Goal: Task Accomplishment & Management: Manage account settings

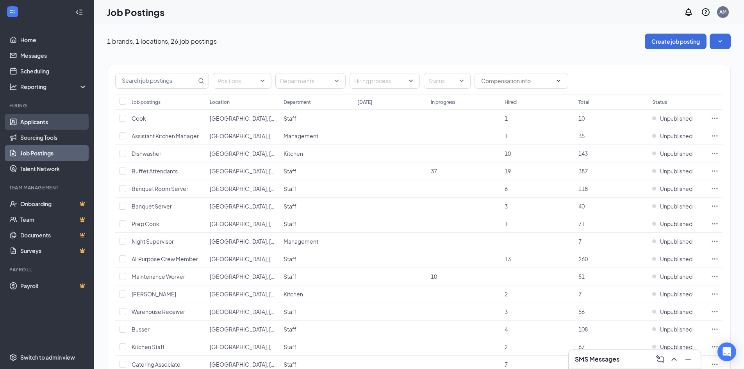
click at [52, 127] on link "Applicants" at bounding box center [53, 122] width 67 height 16
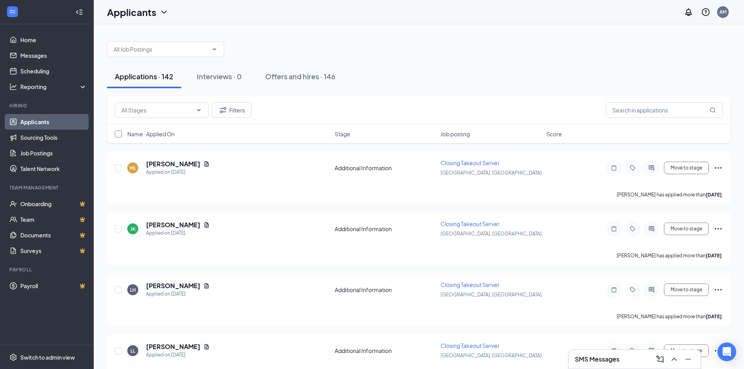
click at [116, 137] on input "checkbox" at bounding box center [118, 133] width 7 height 7
checkbox input "true"
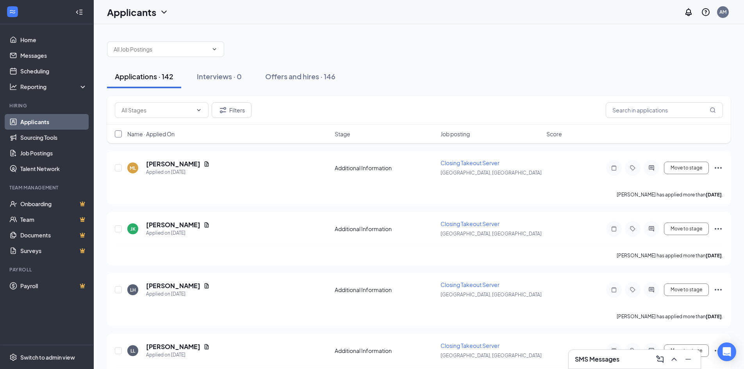
checkbox input "true"
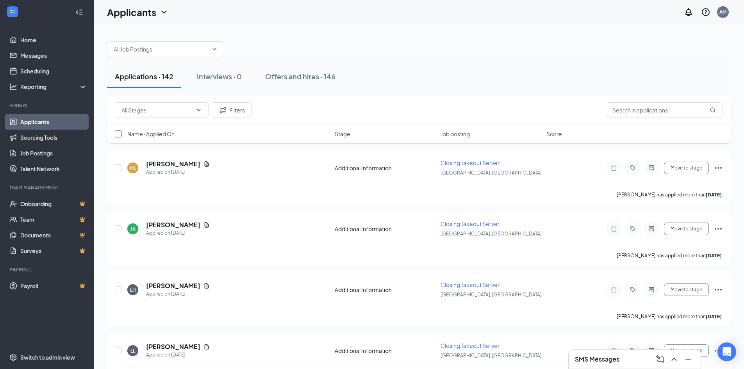
checkbox input "true"
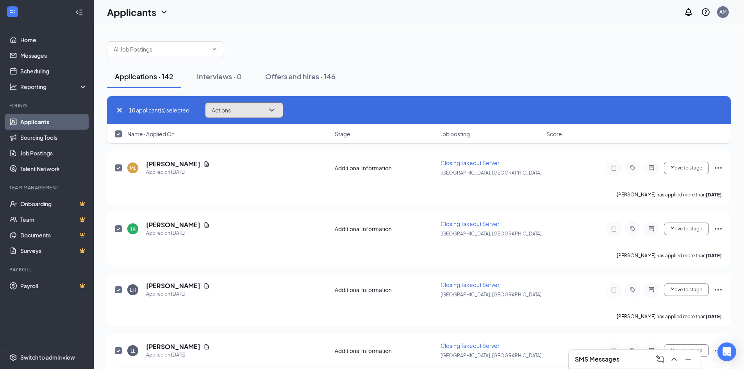
click at [276, 109] on icon "ChevronDown" at bounding box center [271, 109] width 9 height 9
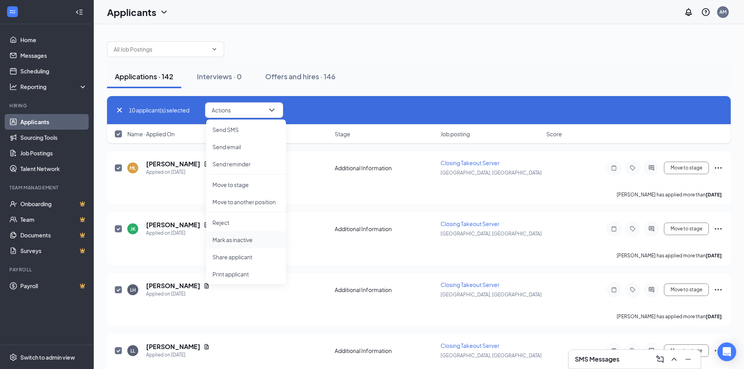
click at [252, 238] on p "Mark as inactive" at bounding box center [245, 240] width 67 height 8
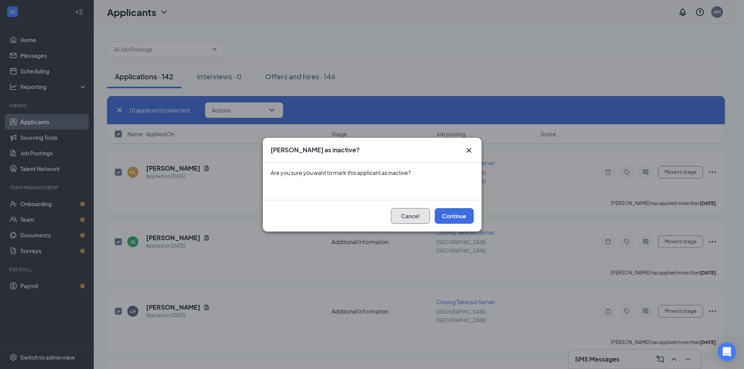
click at [412, 217] on button "Cancel" at bounding box center [410, 216] width 39 height 16
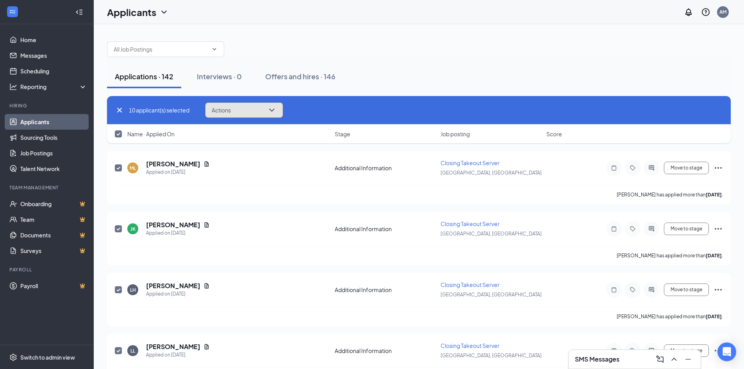
click at [280, 110] on button "Actions" at bounding box center [244, 110] width 78 height 16
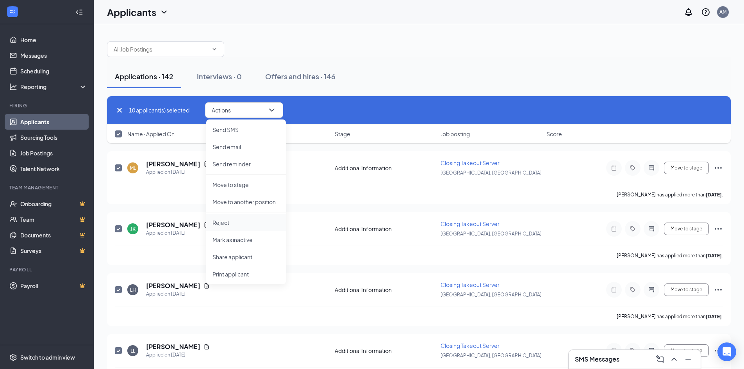
click at [253, 224] on p "Reject" at bounding box center [245, 223] width 67 height 8
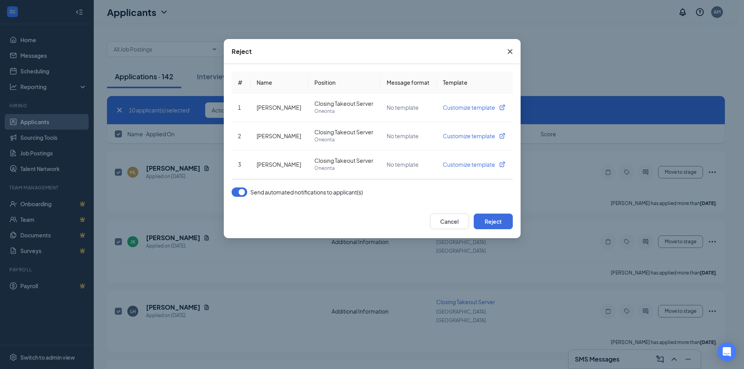
click at [240, 195] on button "button" at bounding box center [240, 191] width 16 height 9
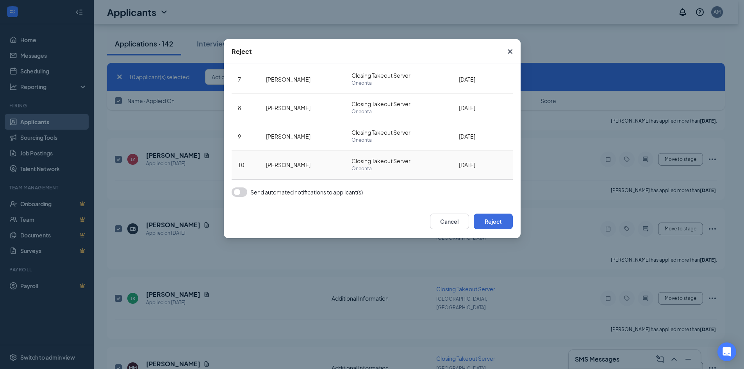
scroll to position [351, 0]
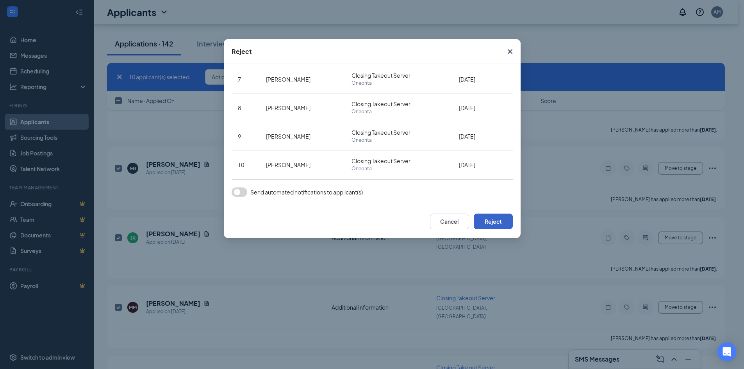
checkbox input "false"
click at [502, 221] on button "Reject" at bounding box center [493, 222] width 39 height 16
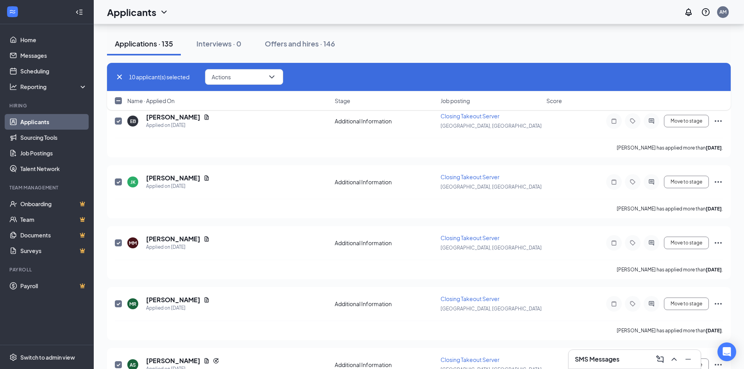
checkbox input "false"
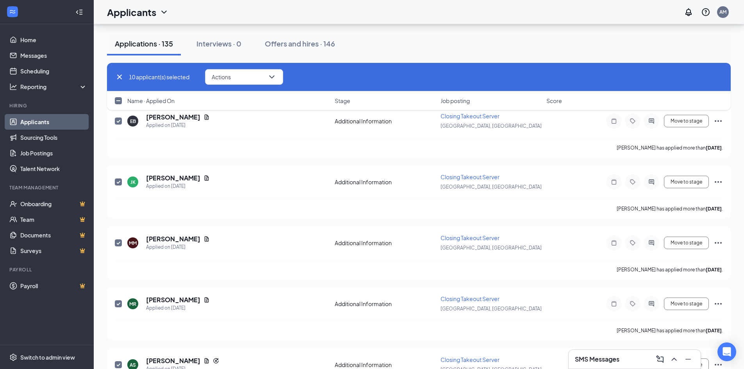
checkbox input "false"
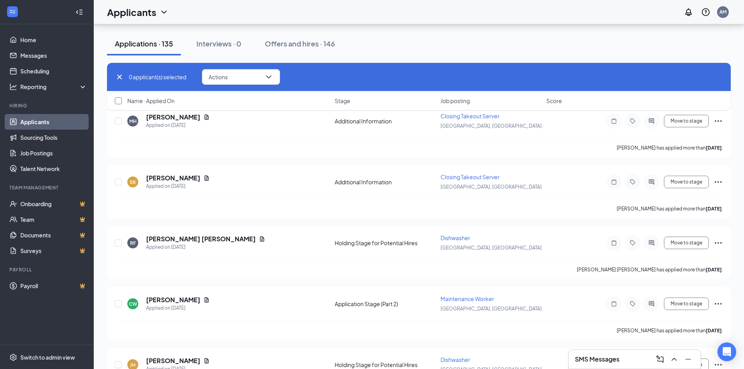
click at [115, 98] on input "checkbox" at bounding box center [118, 100] width 7 height 7
checkbox input "true"
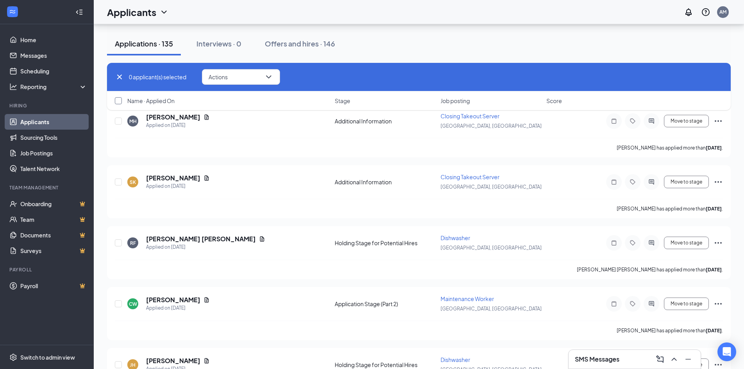
checkbox input "true"
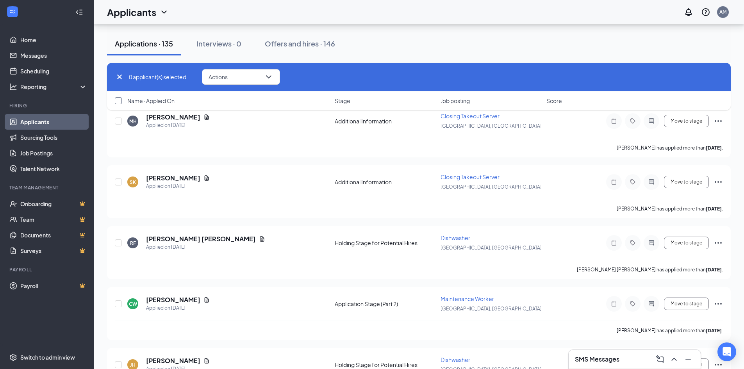
checkbox input "true"
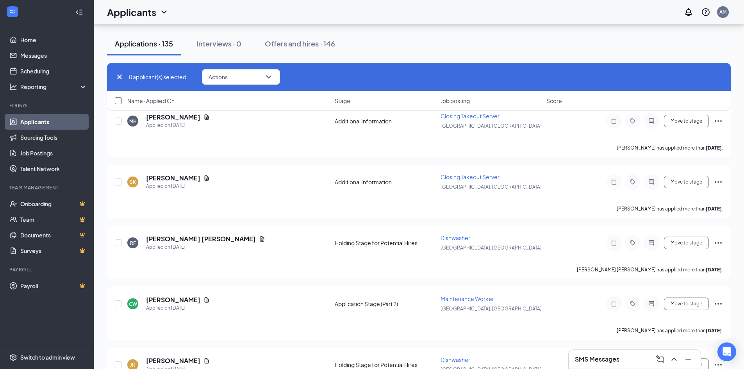
checkbox input "true"
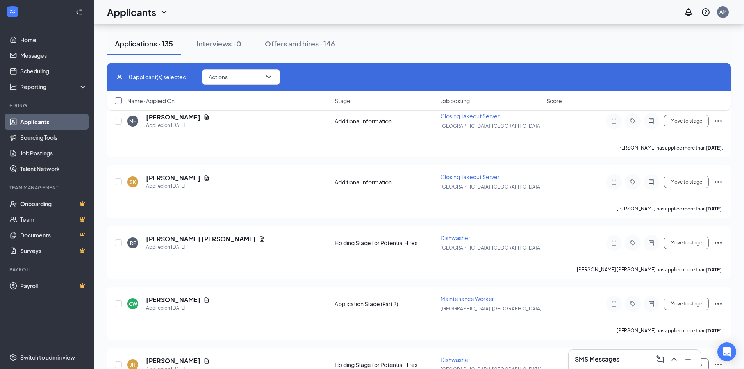
checkbox input "true"
click at [274, 74] on icon "ChevronDown" at bounding box center [271, 76] width 9 height 9
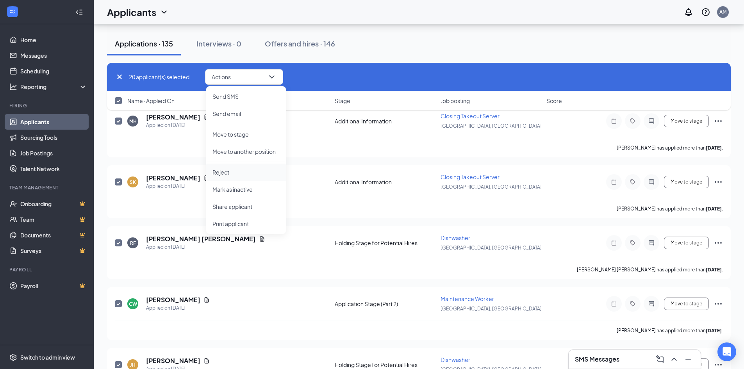
click at [235, 172] on p "Reject" at bounding box center [245, 172] width 67 height 8
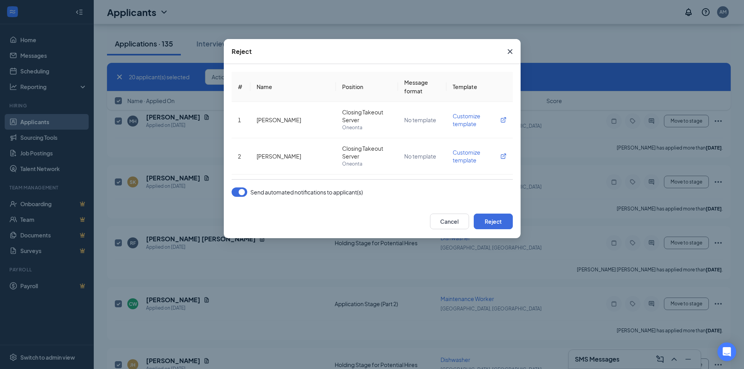
click at [239, 194] on button "button" at bounding box center [240, 191] width 16 height 9
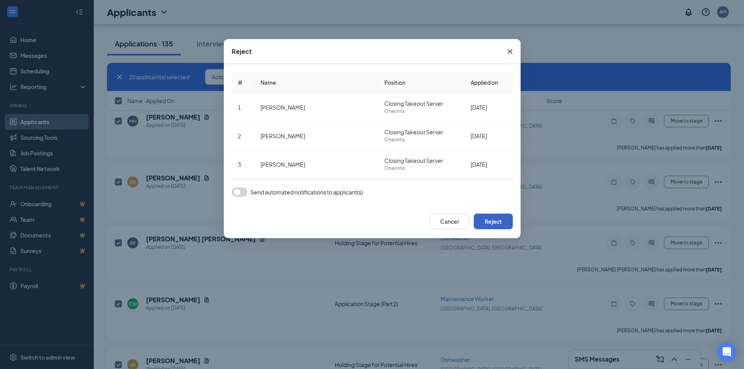
click at [492, 221] on button "Reject" at bounding box center [493, 222] width 39 height 16
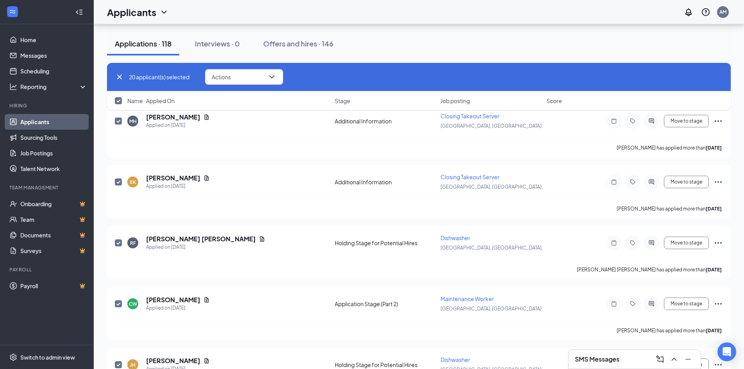
checkbox input "false"
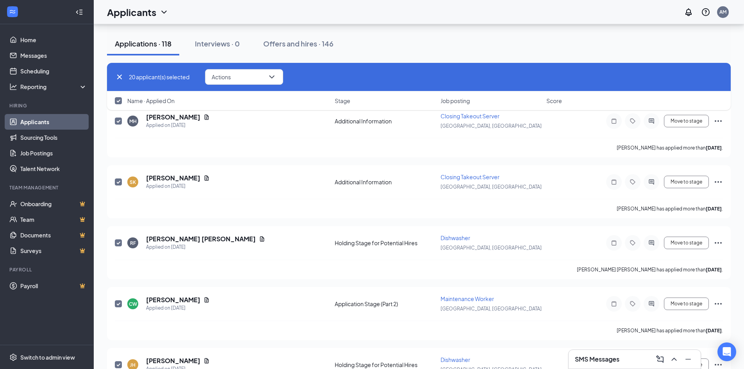
checkbox input "false"
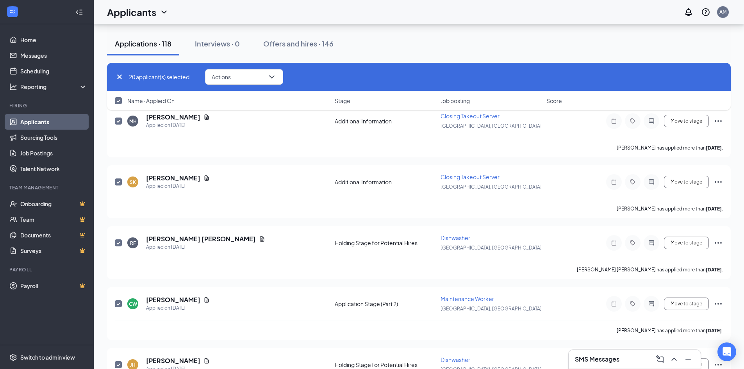
checkbox input "false"
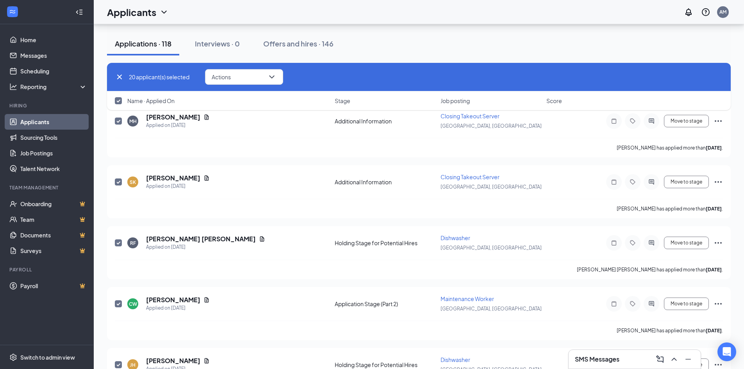
checkbox input "false"
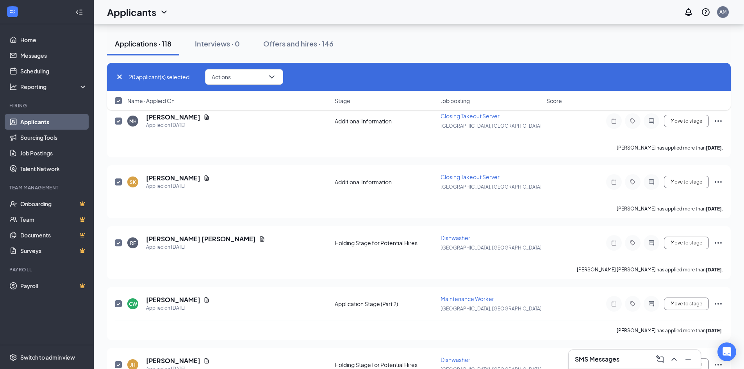
checkbox input "false"
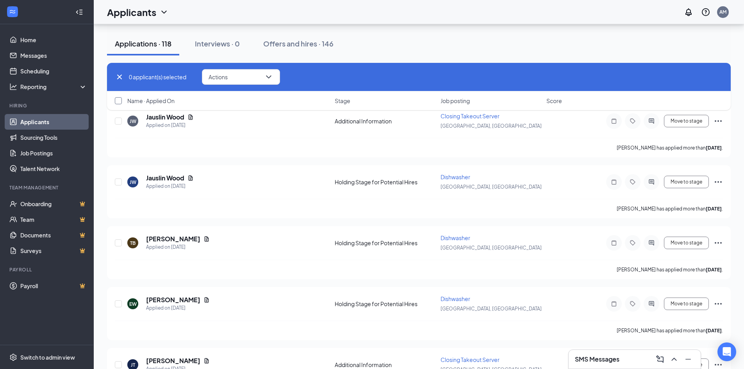
click at [118, 98] on input "checkbox" at bounding box center [118, 100] width 7 height 7
checkbox input "true"
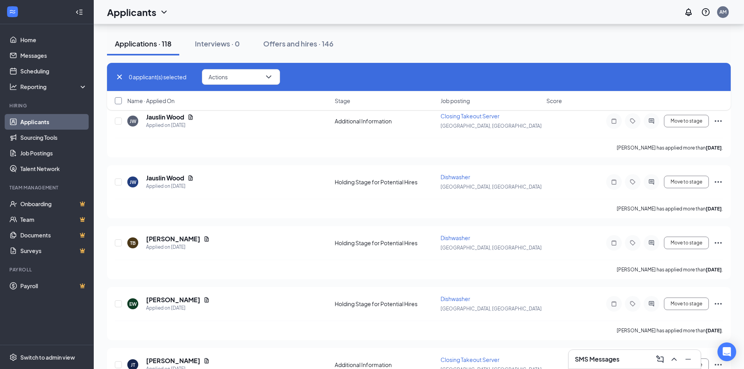
checkbox input "true"
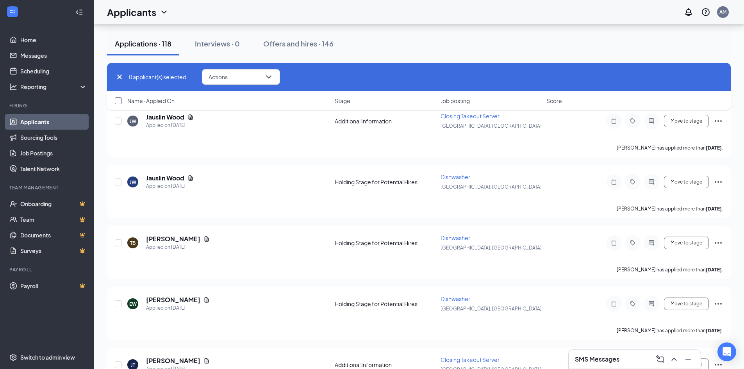
checkbox input "true"
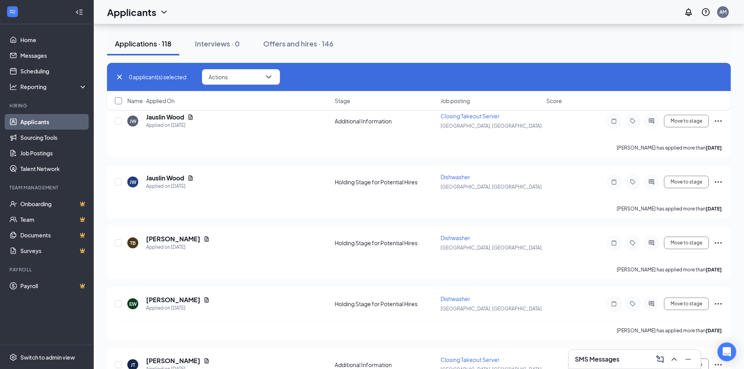
checkbox input "true"
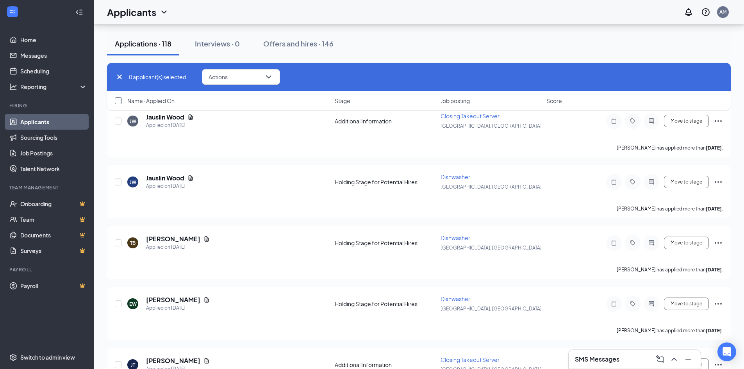
checkbox input "true"
click at [275, 78] on icon "ChevronDown" at bounding box center [271, 76] width 9 height 9
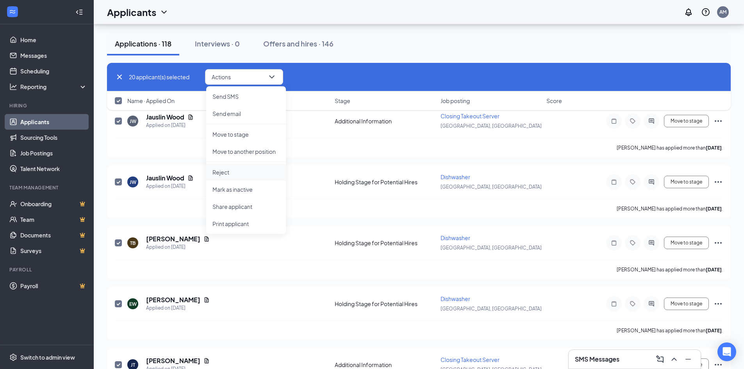
click at [247, 169] on p "Reject" at bounding box center [245, 172] width 67 height 8
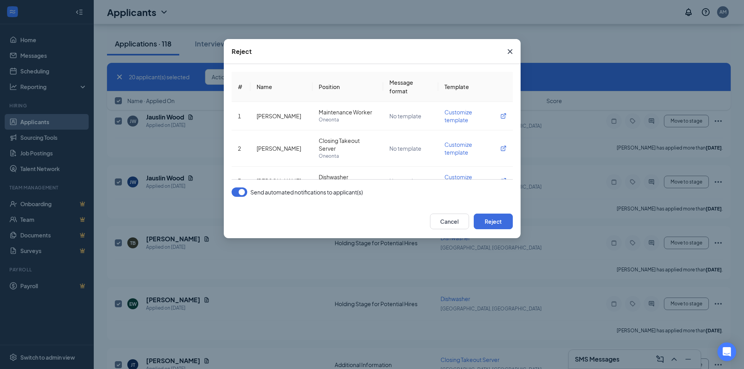
click at [242, 192] on button "button" at bounding box center [240, 191] width 16 height 9
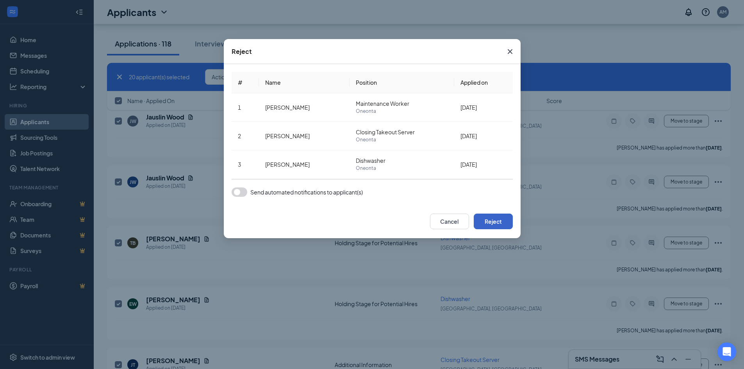
click at [491, 219] on button "Reject" at bounding box center [493, 222] width 39 height 16
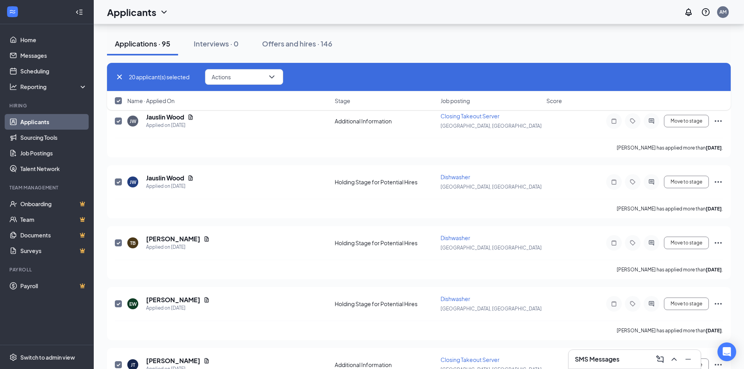
checkbox input "false"
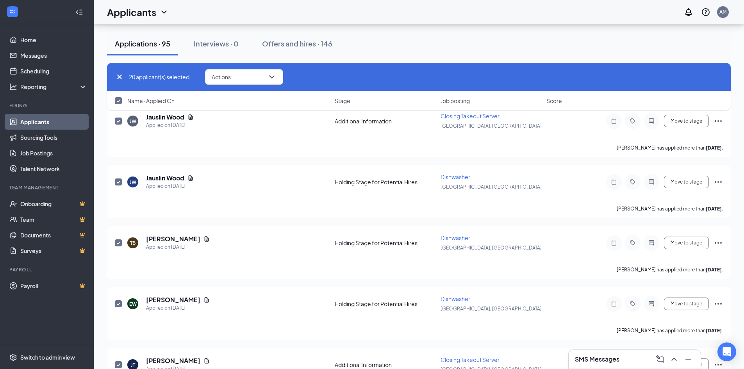
checkbox input "false"
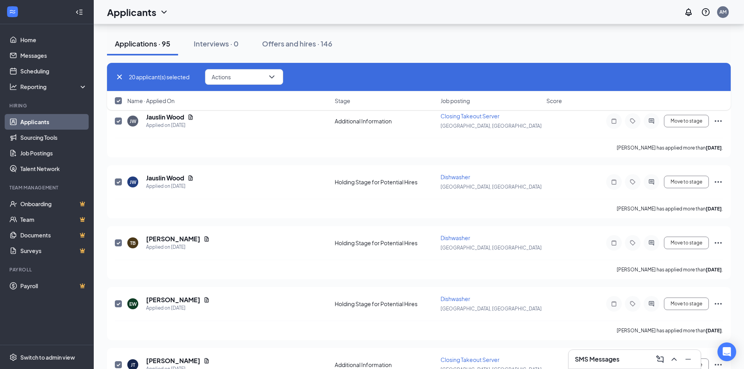
checkbox input "false"
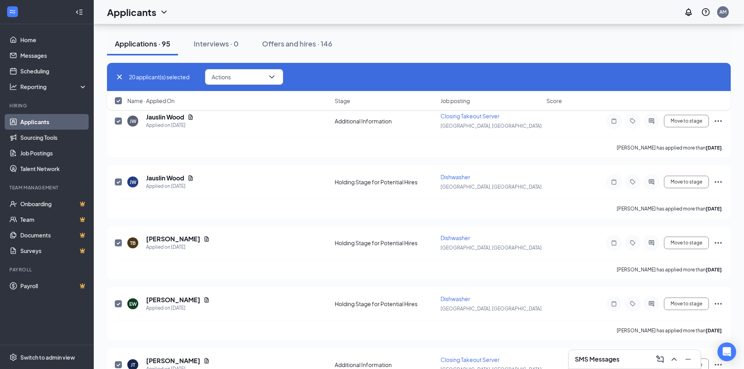
checkbox input "false"
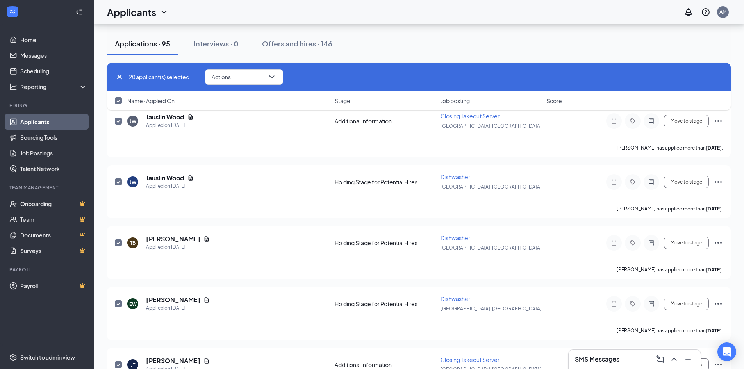
checkbox input "false"
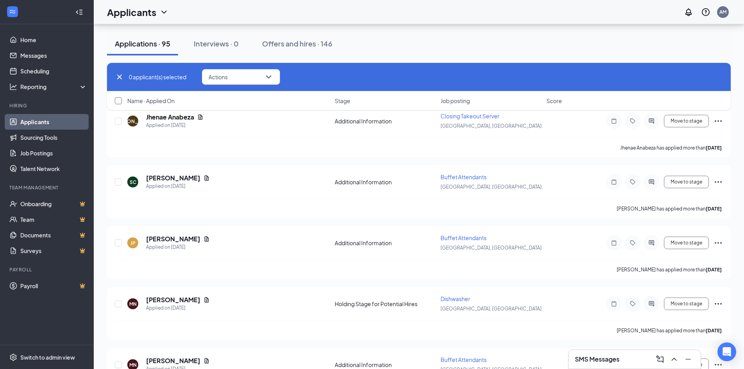
click at [118, 100] on input "checkbox" at bounding box center [118, 100] width 7 height 7
checkbox input "true"
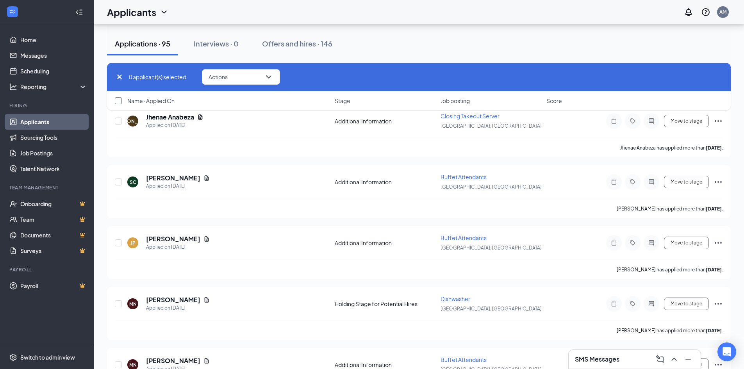
checkbox input "true"
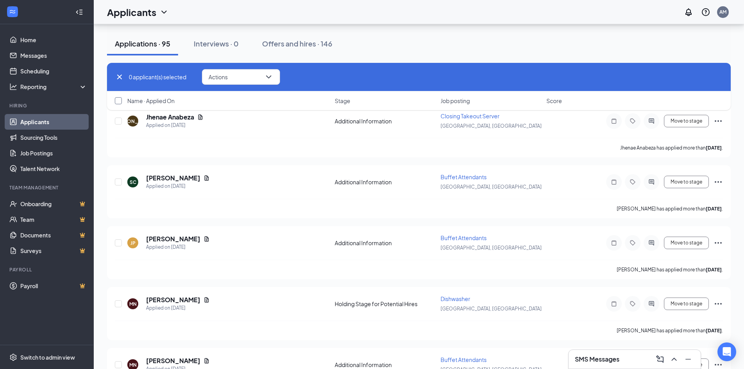
checkbox input "true"
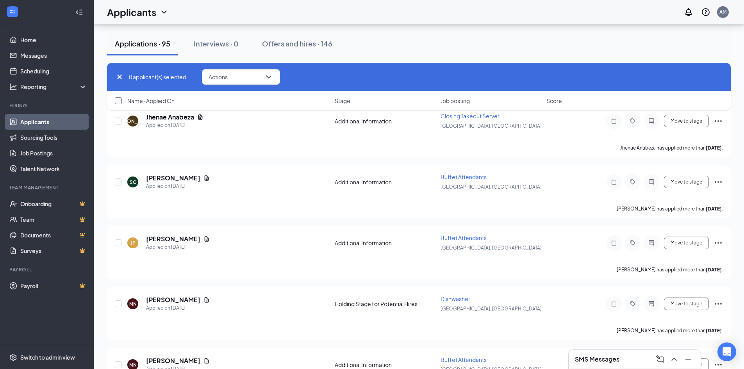
checkbox input "true"
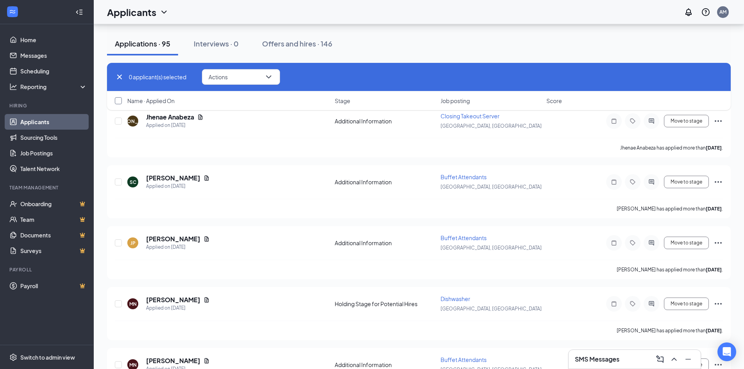
checkbox input "true"
click at [273, 77] on icon "ChevronDown" at bounding box center [271, 76] width 5 height 3
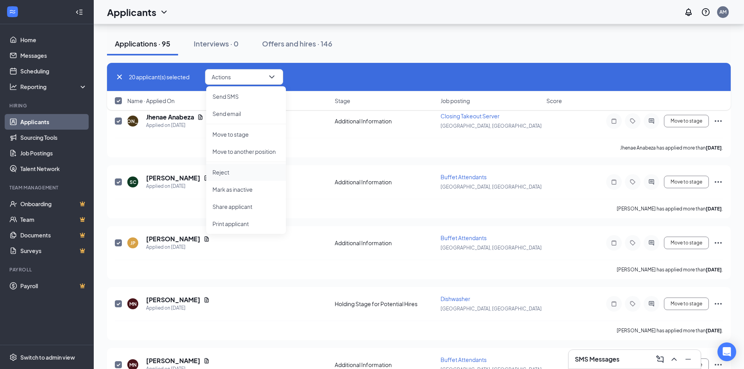
click at [228, 171] on p "Reject" at bounding box center [245, 172] width 67 height 8
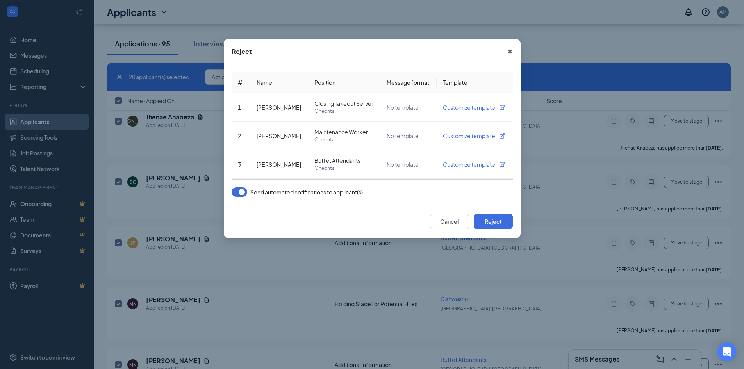
click at [242, 190] on button "button" at bounding box center [240, 191] width 16 height 9
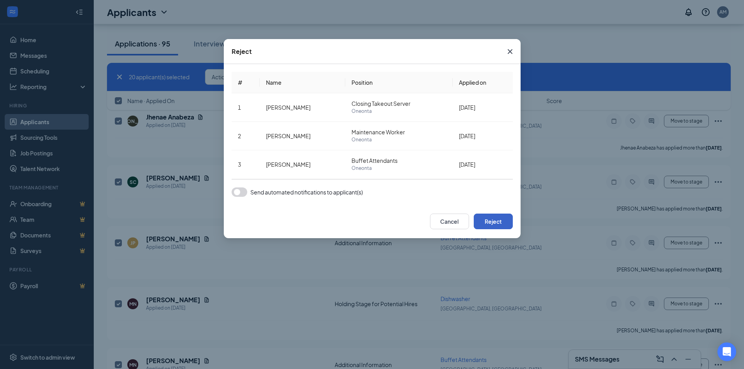
click at [500, 220] on button "Reject" at bounding box center [493, 222] width 39 height 16
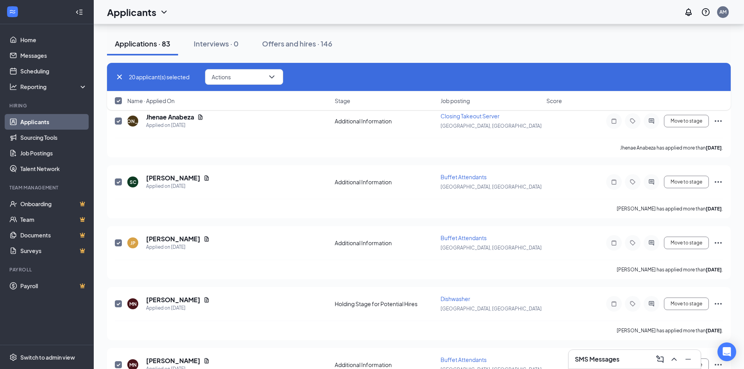
checkbox input "false"
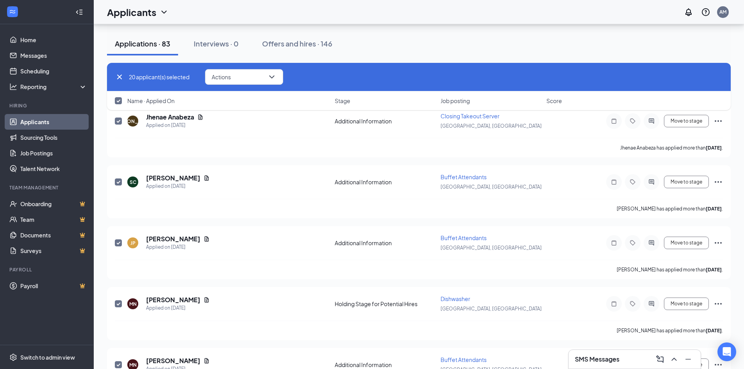
checkbox input "false"
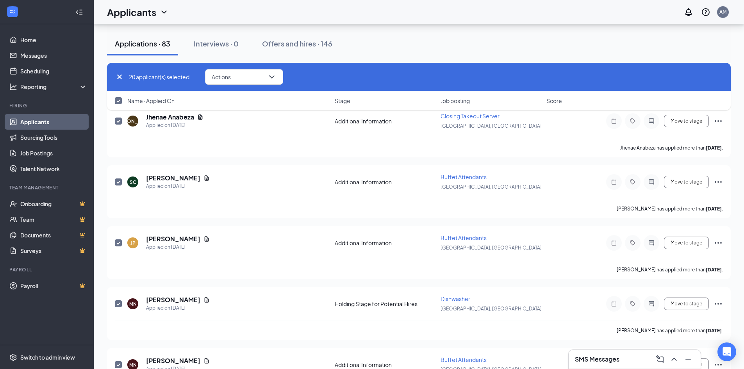
checkbox input "false"
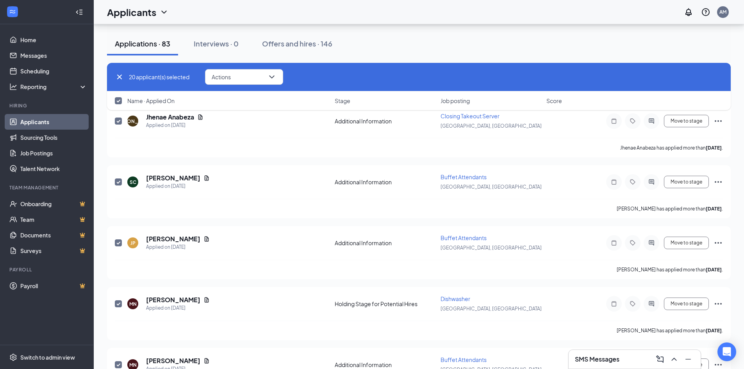
checkbox input "false"
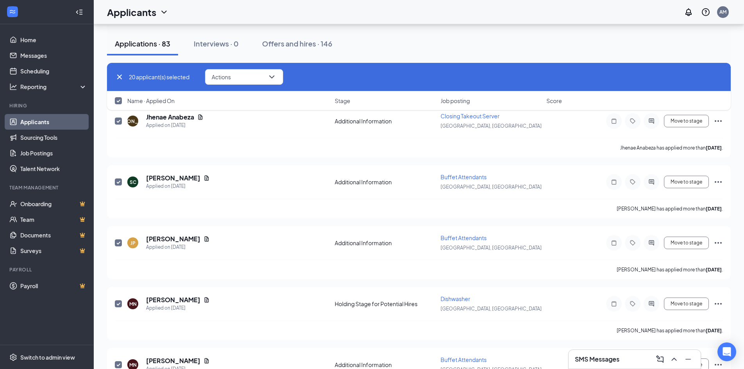
checkbox input "false"
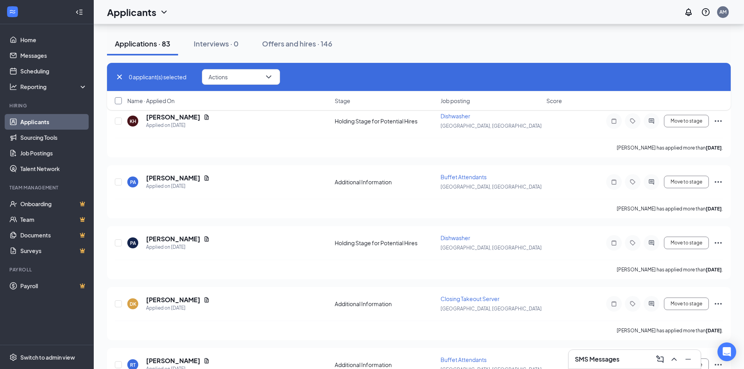
click at [118, 100] on input "checkbox" at bounding box center [118, 100] width 7 height 7
checkbox input "true"
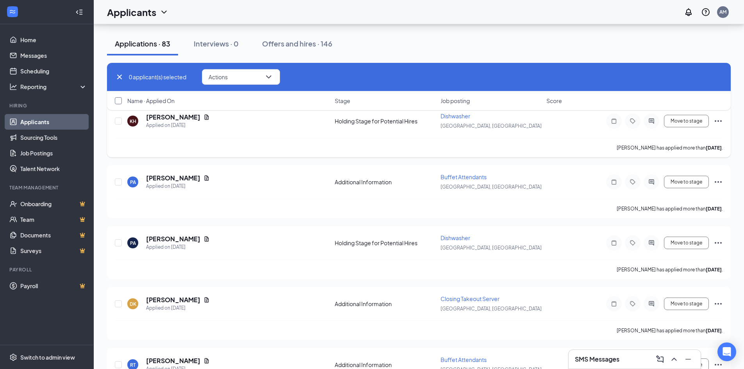
checkbox input "true"
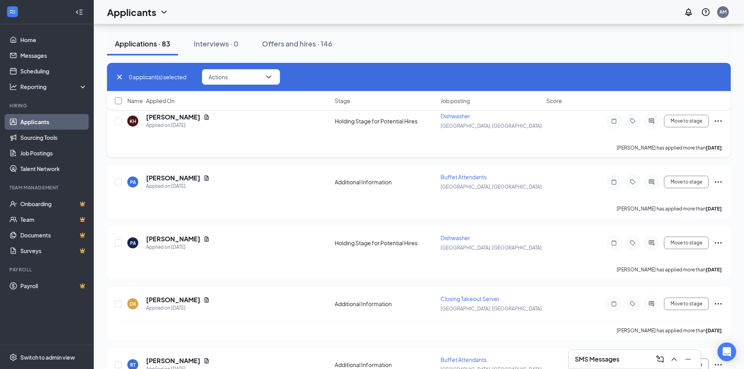
checkbox input "true"
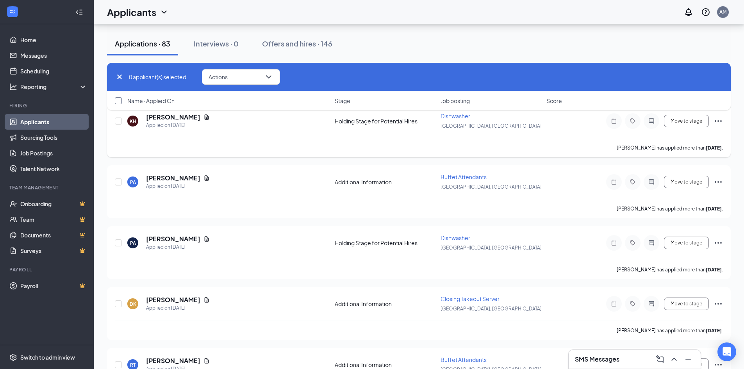
checkbox input "true"
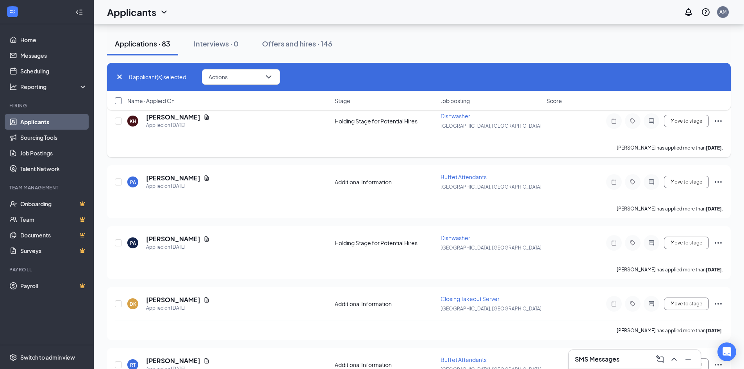
checkbox input "true"
click at [274, 80] on icon "ChevronDown" at bounding box center [271, 76] width 9 height 9
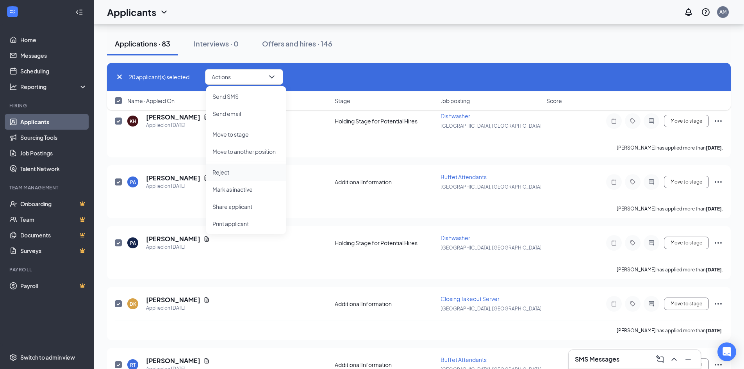
click at [244, 171] on p "Reject" at bounding box center [245, 172] width 67 height 8
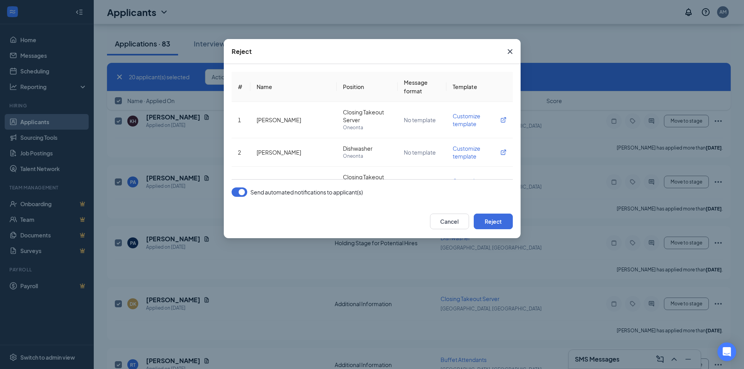
click at [238, 193] on button "button" at bounding box center [240, 191] width 16 height 9
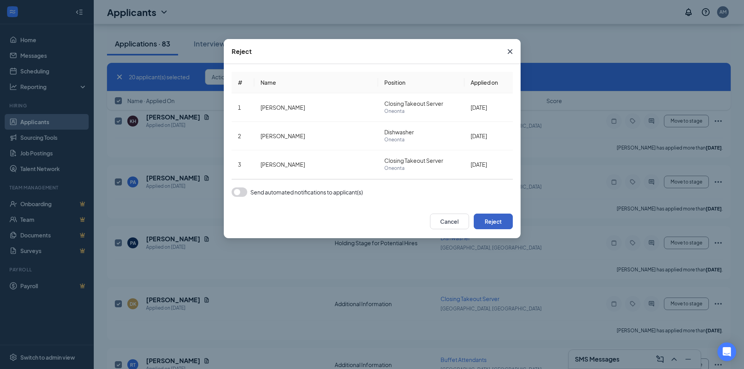
click at [498, 222] on button "Reject" at bounding box center [493, 222] width 39 height 16
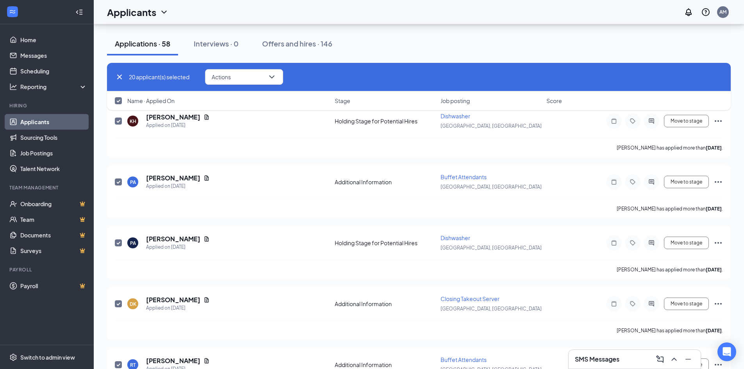
checkbox input "false"
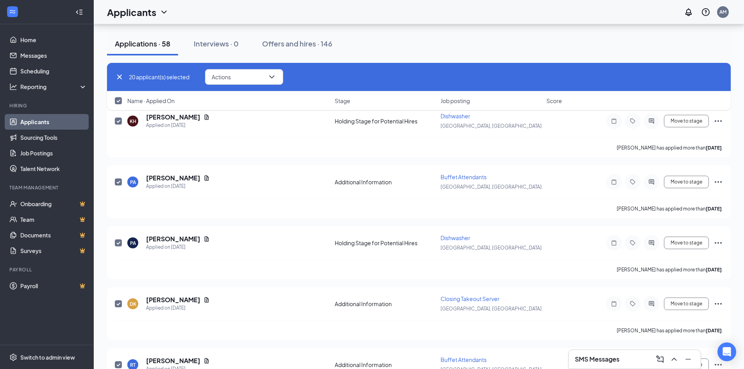
checkbox input "false"
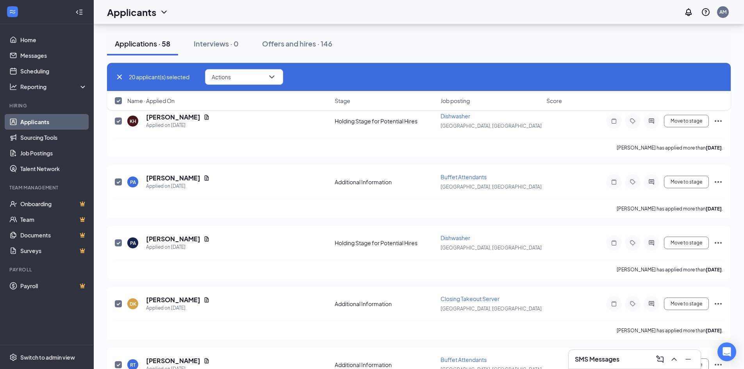
checkbox input "false"
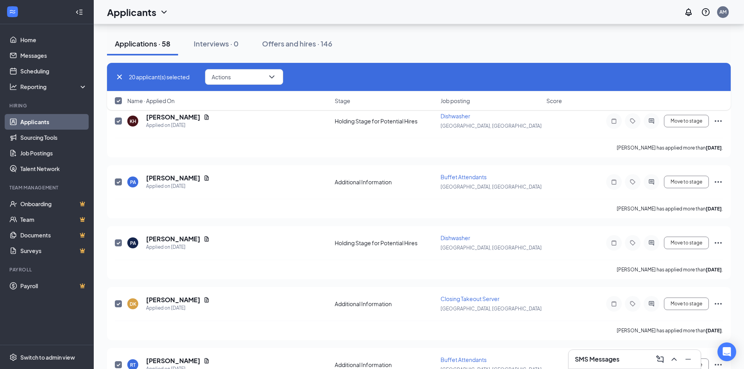
checkbox input "false"
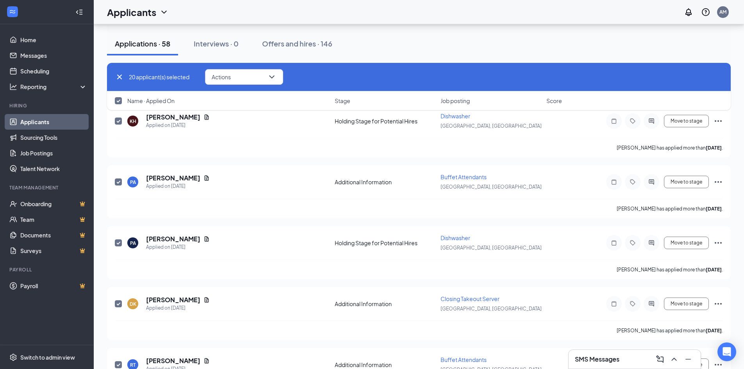
checkbox input "false"
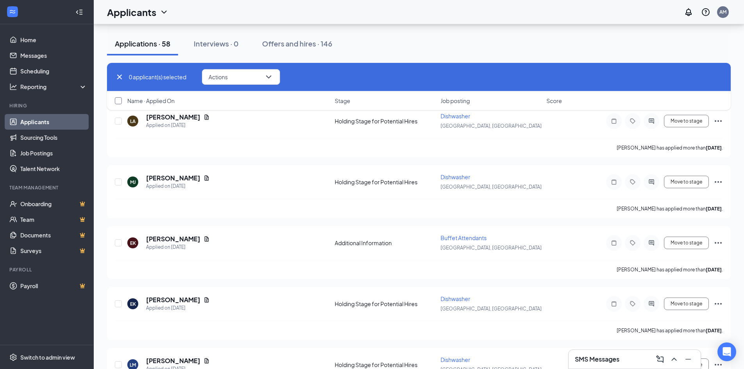
click at [116, 103] on input "checkbox" at bounding box center [118, 100] width 7 height 7
checkbox input "false"
checkbox input "true"
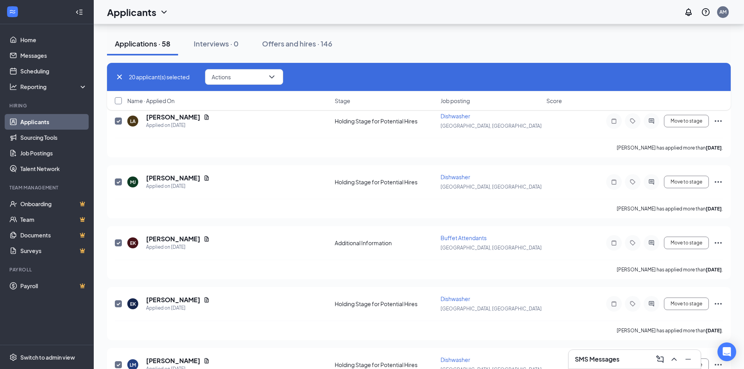
checkbox input "true"
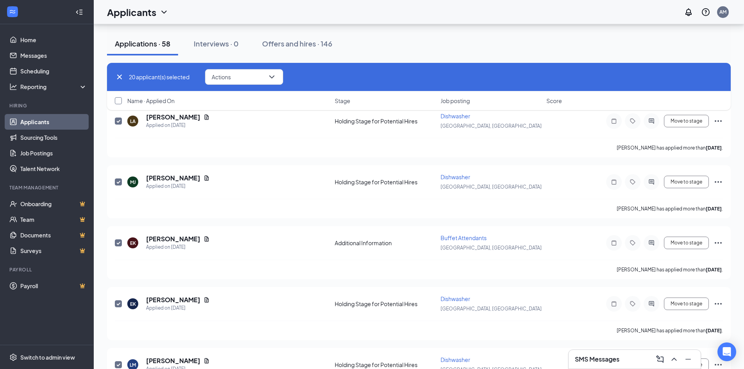
checkbox input "true"
click at [274, 78] on icon "ChevronDown" at bounding box center [271, 76] width 9 height 9
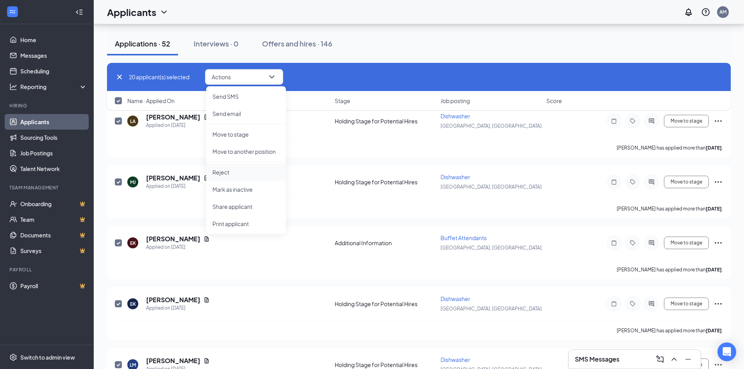
click at [235, 179] on li "Reject" at bounding box center [246, 172] width 80 height 17
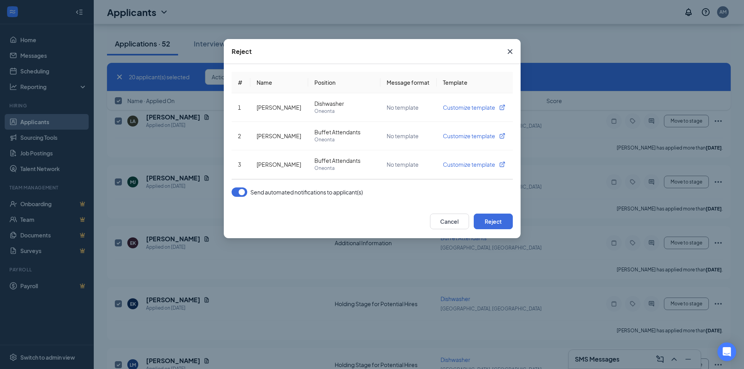
click at [241, 194] on button "button" at bounding box center [240, 191] width 16 height 9
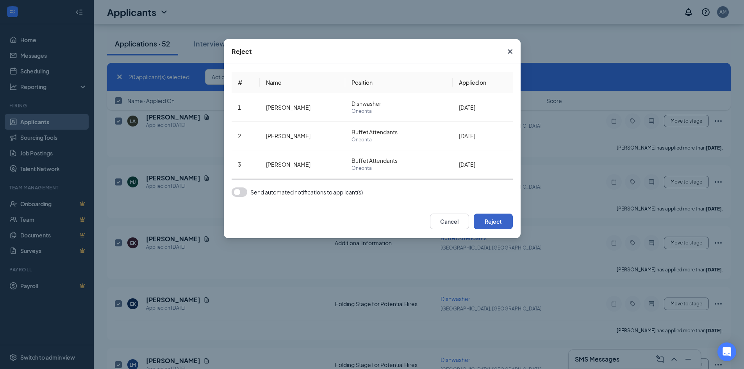
click at [497, 219] on button "Reject" at bounding box center [493, 222] width 39 height 16
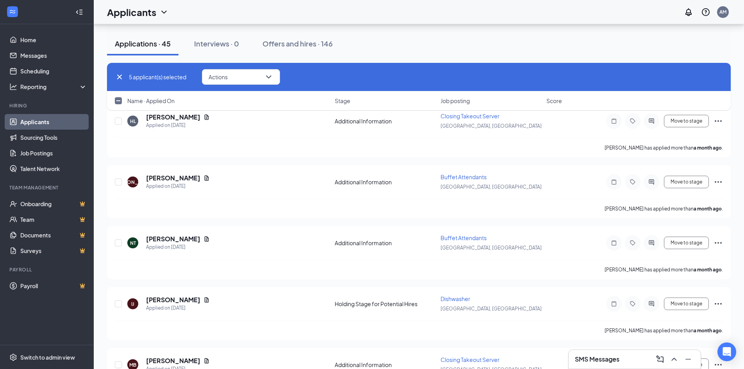
click at [118, 102] on input "checkbox" at bounding box center [118, 100] width 7 height 7
click at [268, 74] on button "Actions" at bounding box center [244, 77] width 78 height 16
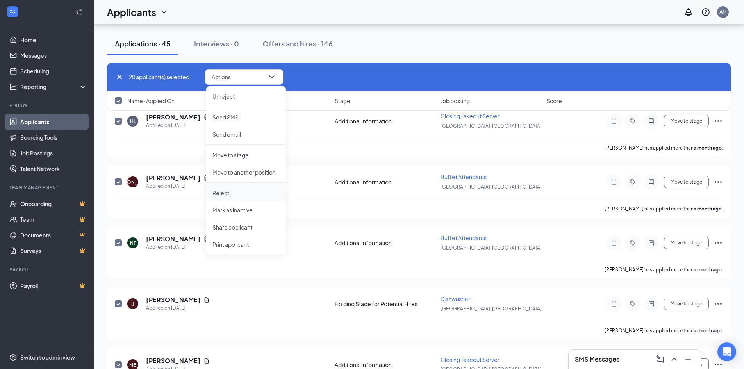
click at [217, 192] on p "Reject" at bounding box center [245, 193] width 67 height 8
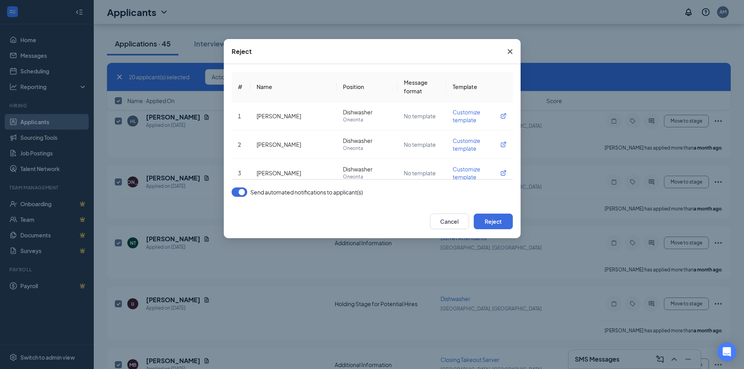
click at [244, 193] on button "button" at bounding box center [240, 191] width 16 height 9
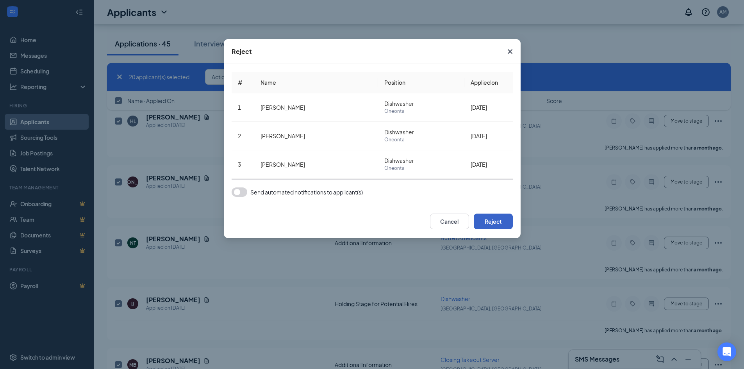
click at [496, 225] on button "Reject" at bounding box center [493, 222] width 39 height 16
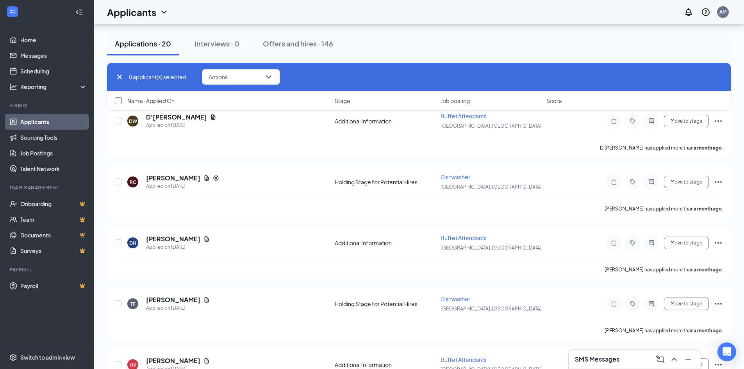
click at [116, 102] on input "checkbox" at bounding box center [118, 100] width 7 height 7
click at [276, 80] on icon "ChevronDown" at bounding box center [271, 76] width 9 height 9
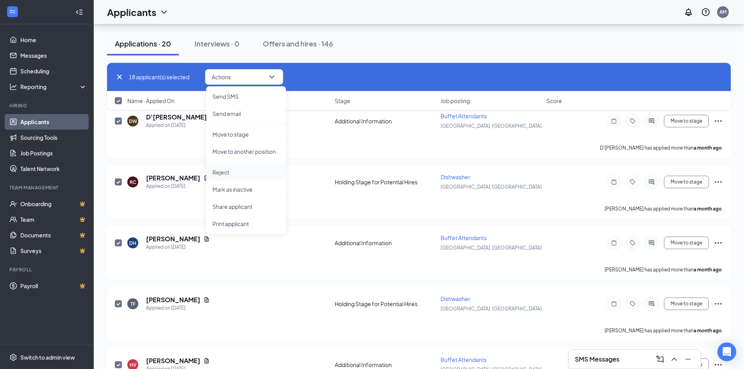
click at [235, 170] on p "Reject" at bounding box center [245, 172] width 67 height 8
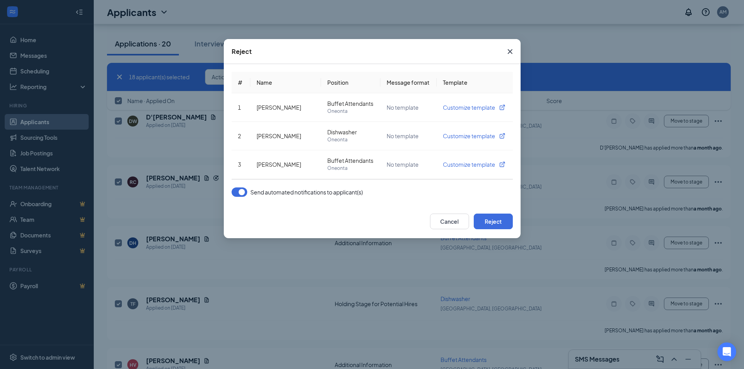
click at [244, 192] on button "button" at bounding box center [240, 191] width 16 height 9
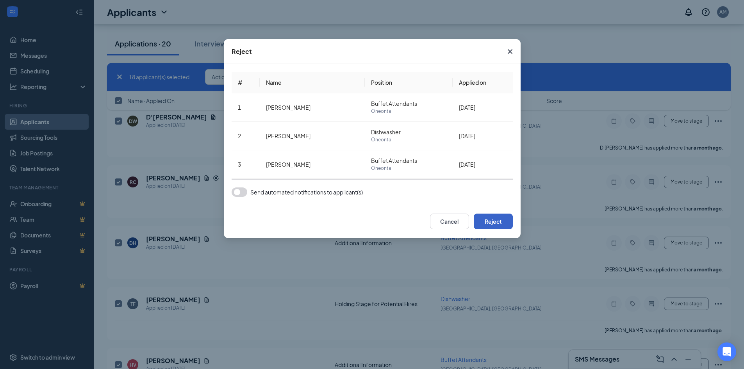
click at [499, 221] on button "Reject" at bounding box center [493, 222] width 39 height 16
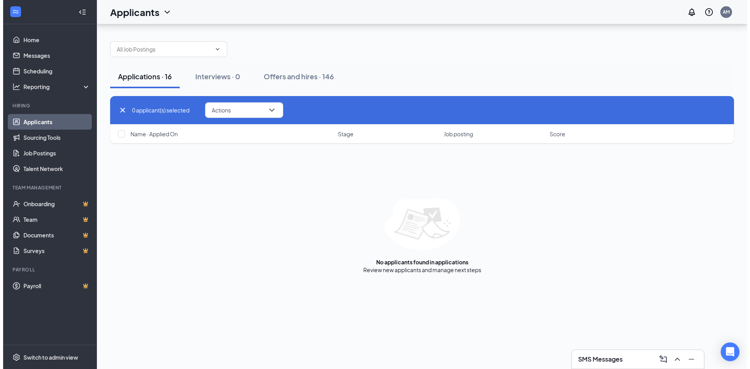
scroll to position [0, 0]
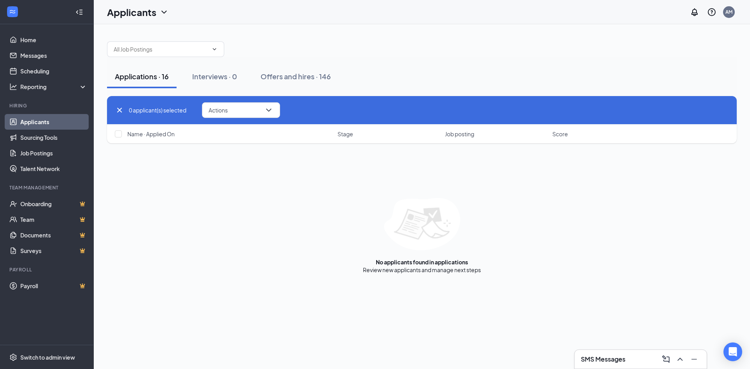
click at [122, 133] on div at bounding box center [119, 134] width 8 height 8
click at [120, 134] on input "checkbox" at bounding box center [118, 133] width 7 height 7
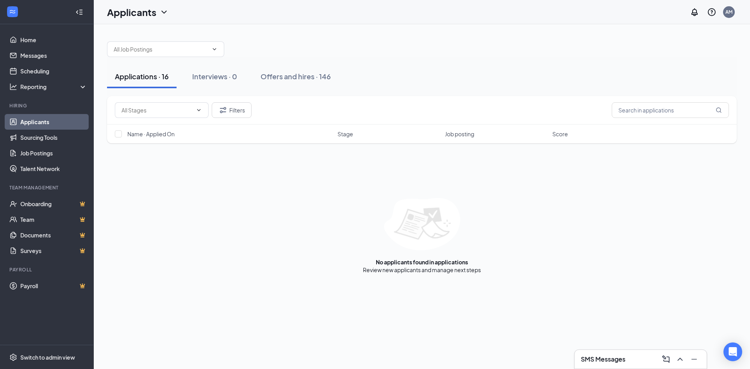
click at [160, 78] on div "Applications · 16" at bounding box center [142, 76] width 54 height 10
click at [240, 111] on button "Filters" at bounding box center [232, 110] width 40 height 16
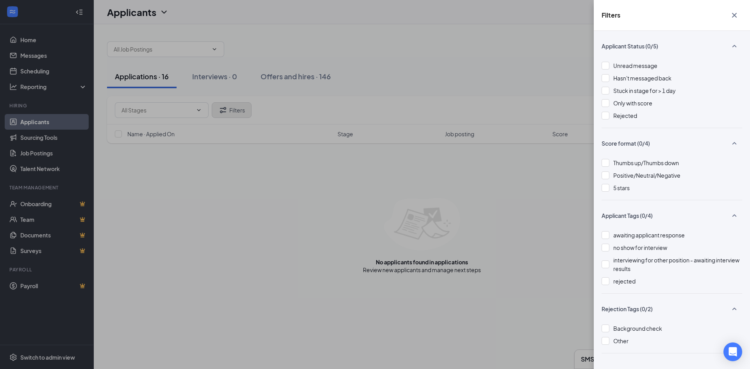
click at [240, 111] on div "Filters Applicant Status (0/5) Unread message Hasn't messaged back Stuck in sta…" at bounding box center [375, 184] width 750 height 369
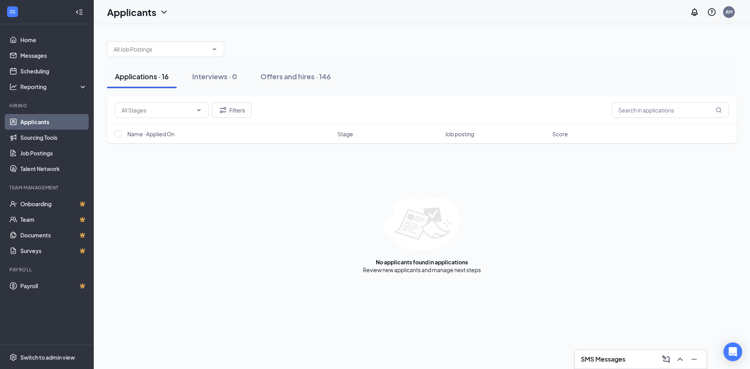
click at [135, 78] on div "Applications · 16" at bounding box center [142, 76] width 54 height 10
click at [233, 111] on button "Filters" at bounding box center [232, 110] width 40 height 16
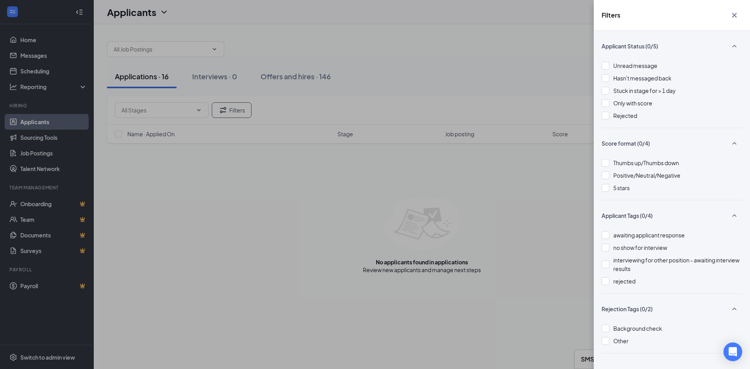
click at [729, 16] on icon "Cross" at bounding box center [733, 15] width 9 height 9
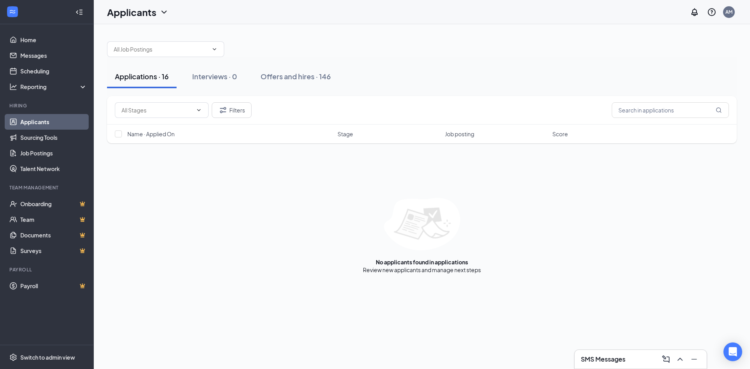
drag, startPoint x: 138, startPoint y: 75, endPoint x: 156, endPoint y: 75, distance: 17.6
click at [138, 75] on div "Applications · 16" at bounding box center [142, 76] width 54 height 10
click at [213, 55] on span at bounding box center [165, 49] width 117 height 16
click at [44, 155] on link "Job Postings" at bounding box center [53, 153] width 67 height 16
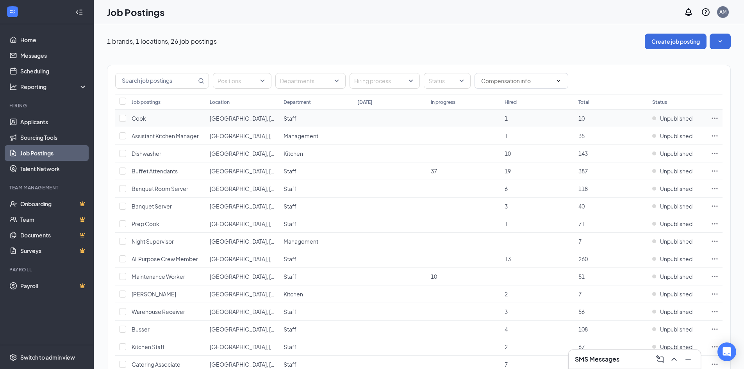
click at [719, 119] on td at bounding box center [715, 119] width 16 height 18
click at [712, 117] on icon "Ellipses" at bounding box center [715, 118] width 8 height 8
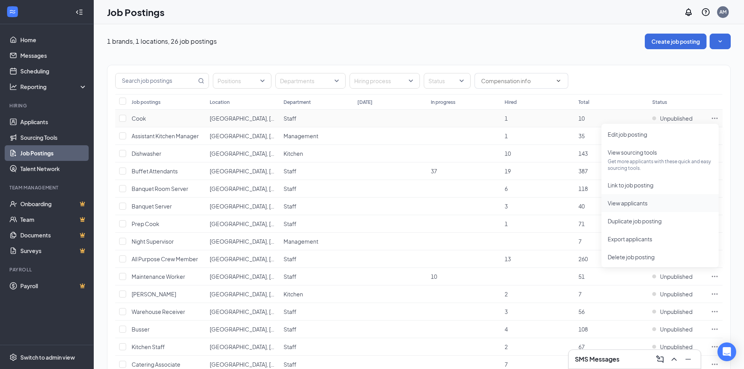
click at [628, 206] on span "View applicants" at bounding box center [628, 203] width 40 height 7
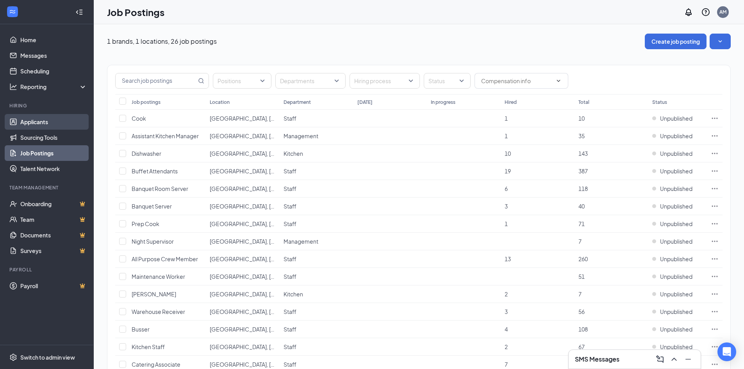
click at [41, 125] on link "Applicants" at bounding box center [53, 122] width 67 height 16
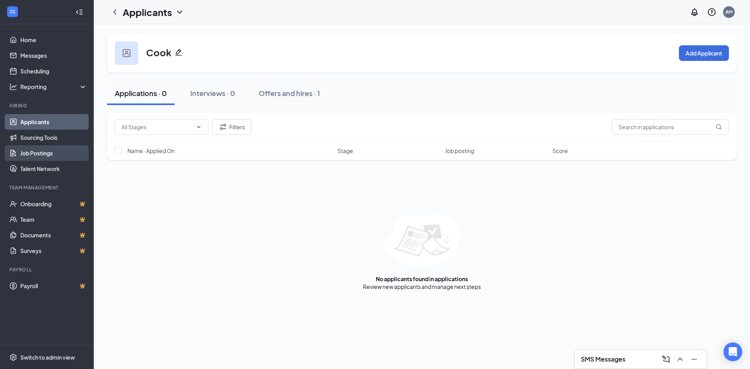
click at [39, 154] on link "Job Postings" at bounding box center [53, 153] width 67 height 16
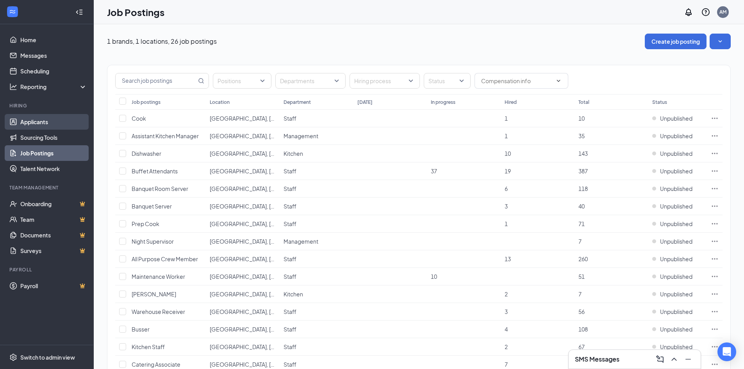
click at [28, 128] on link "Applicants" at bounding box center [53, 122] width 67 height 16
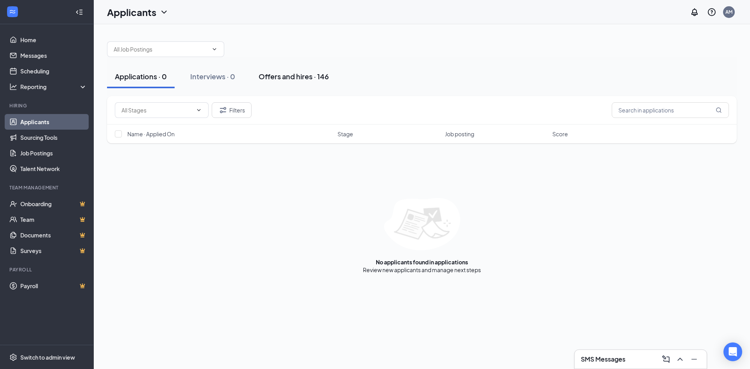
click at [308, 83] on button "Offers and hires · 146" at bounding box center [294, 76] width 86 height 23
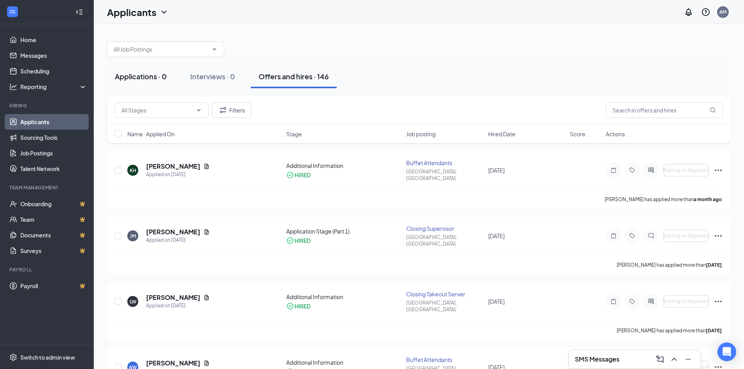
click at [132, 79] on div "Applications · 0" at bounding box center [141, 76] width 52 height 10
